Goal: Transaction & Acquisition: Purchase product/service

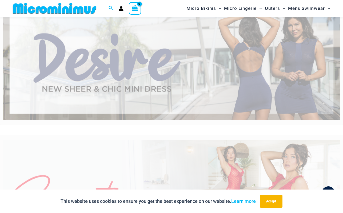
scroll to position [35, 0]
click at [159, 75] on img at bounding box center [171, 62] width 337 height 115
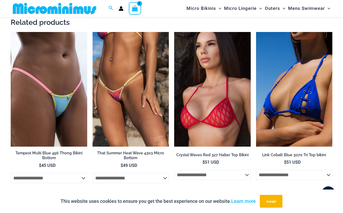
scroll to position [411, 0]
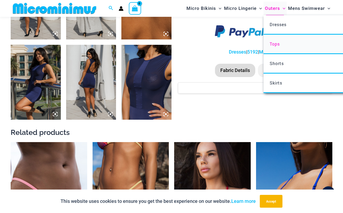
click at [286, 41] on link "Tops" at bounding box center [342, 44] width 159 height 19
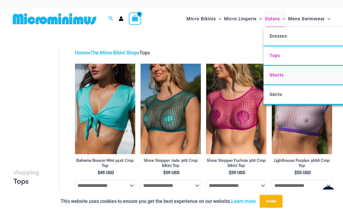
click at [291, 73] on link "Shorts" at bounding box center [342, 75] width 159 height 19
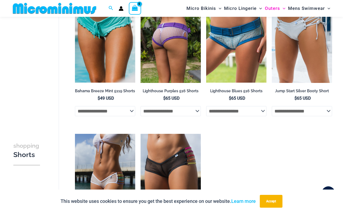
scroll to position [17, 0]
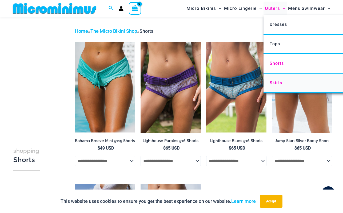
click at [283, 81] on link "Skirts" at bounding box center [342, 83] width 159 height 19
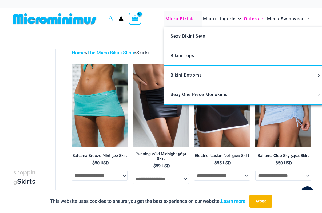
click at [193, 19] on span "Micro Bikinis" at bounding box center [180, 19] width 30 height 14
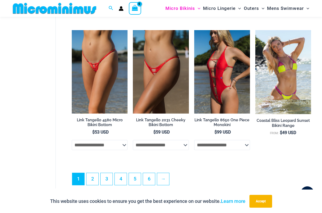
scroll to position [1169, 0]
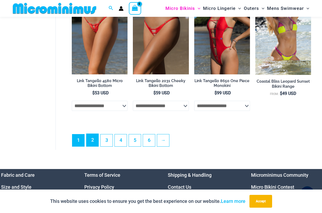
click at [90, 145] on link "2" at bounding box center [92, 140] width 12 height 13
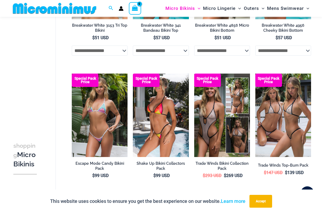
scroll to position [1033, 0]
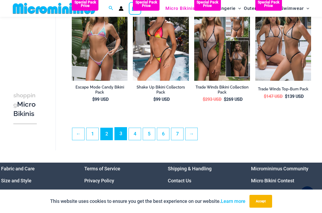
click at [123, 137] on link "3" at bounding box center [121, 133] width 12 height 13
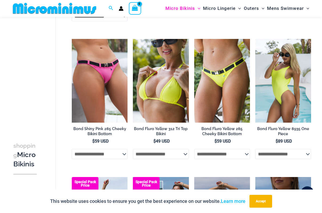
scroll to position [727, 0]
